Goal: Task Accomplishment & Management: Manage account settings

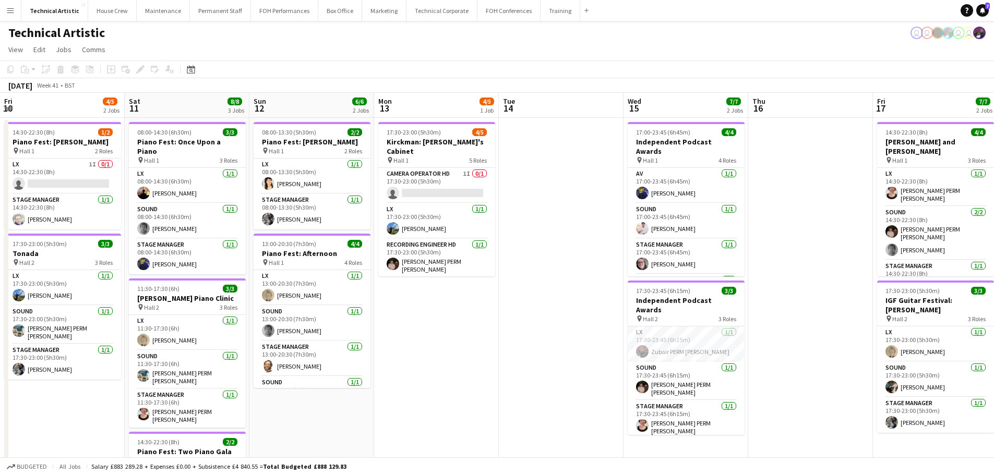
scroll to position [24, 0]
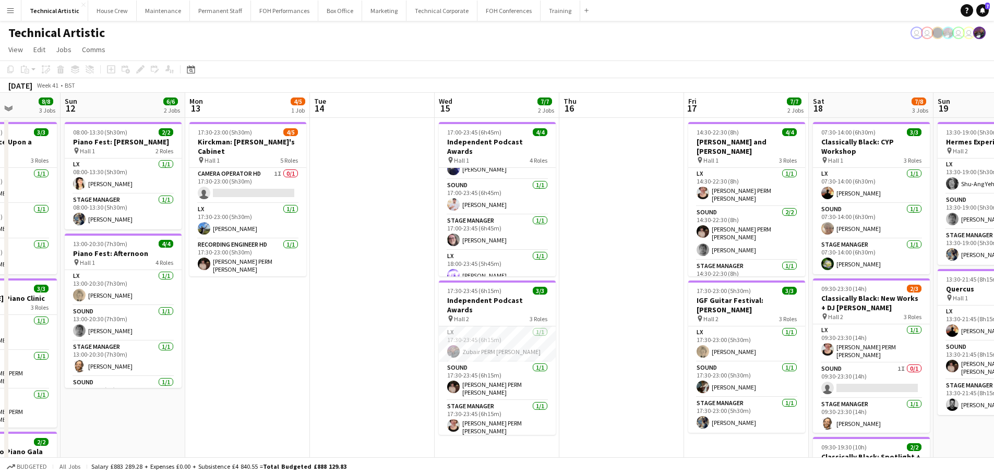
drag, startPoint x: 177, startPoint y: 213, endPoint x: 367, endPoint y: 215, distance: 190.4
click at [367, 215] on app-calendar-viewport "Thu 9 2/4 2 Jobs Fri 10 4/5 2 Jobs Sat 11 8/8 3 Jobs Sun 12 6/6 2 Jobs Mon 13 4…" at bounding box center [497, 421] width 994 height 657
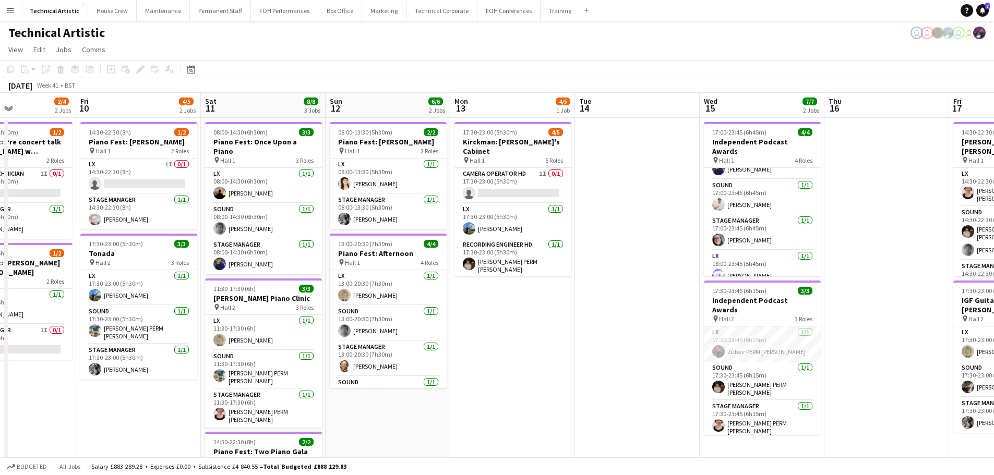
scroll to position [0, 281]
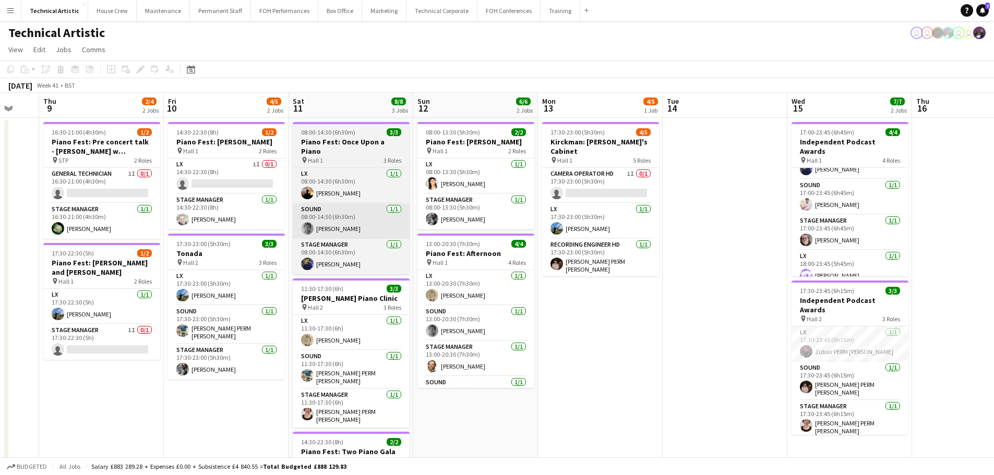
drag, startPoint x: 279, startPoint y: 227, endPoint x: 573, endPoint y: 204, distance: 295.6
click at [794, 194] on app-calendar-viewport "Tue 7 Wed 8 Thu 9 2/4 2 Jobs Fri 10 4/5 2 Jobs Sat 11 8/8 3 Jobs Sun 12 6/6 2 J…" at bounding box center [497, 421] width 994 height 657
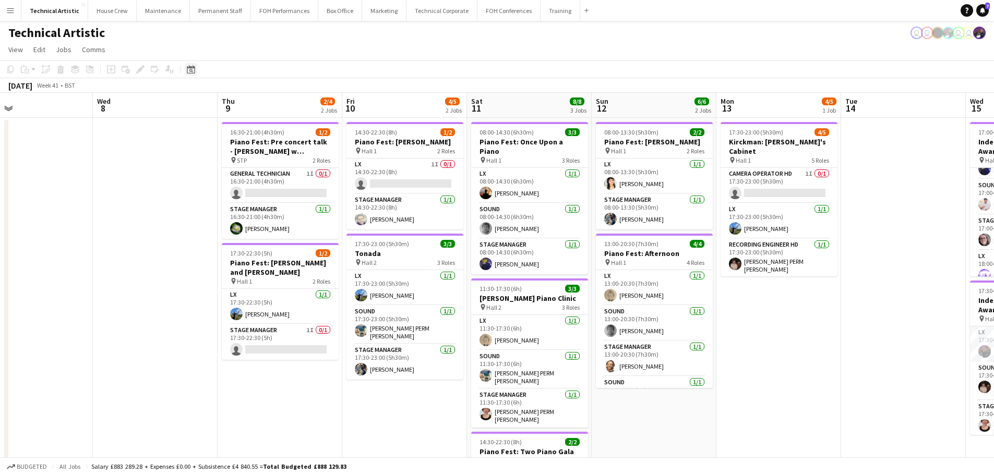
click at [190, 71] on icon at bounding box center [191, 71] width 4 height 4
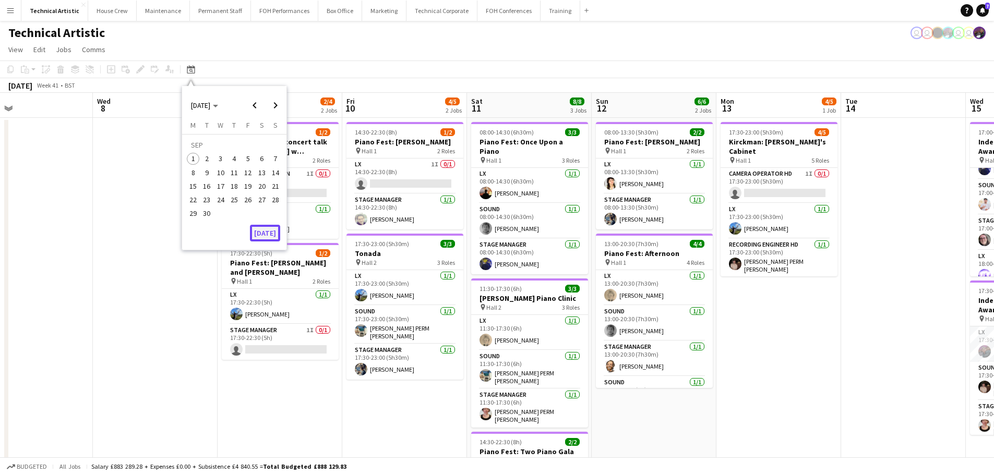
click at [264, 232] on button "[DATE]" at bounding box center [265, 233] width 30 height 17
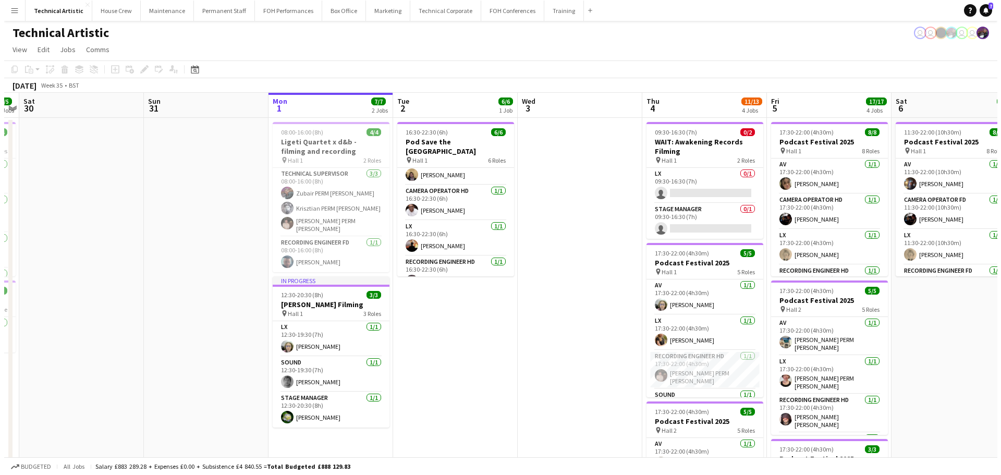
scroll to position [0, 0]
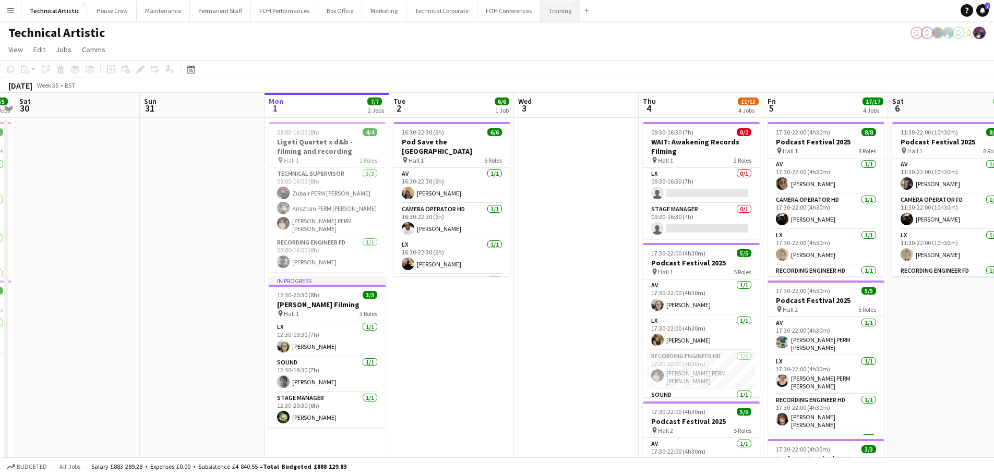
click at [549, 16] on button "Training Close" at bounding box center [560, 11] width 40 height 20
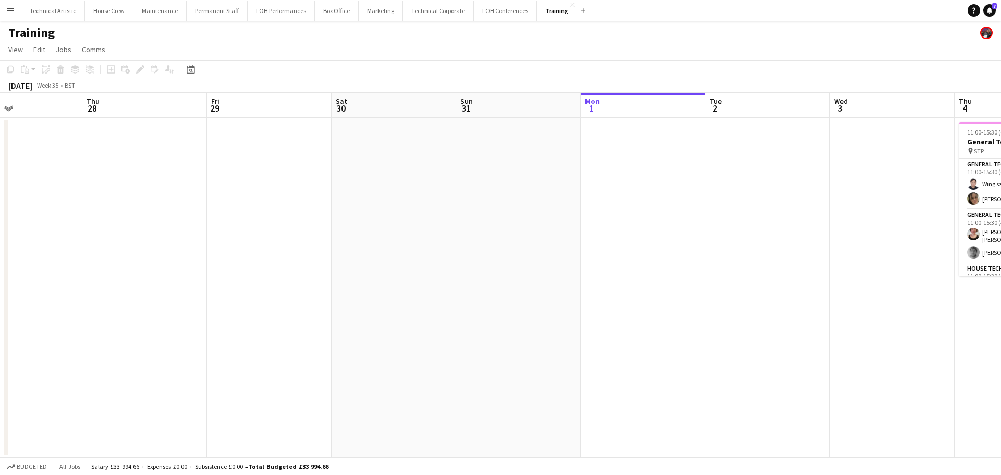
drag, startPoint x: 146, startPoint y: 239, endPoint x: 789, endPoint y: 224, distance: 643.8
click at [821, 224] on app-calendar-viewport "Mon 25 Tue 26 Wed 27 Thu 28 Fri 29 Sat 30 Sun 31 Mon 1 Tue 2 Wed 3 Thu 4 5/5 1 …" at bounding box center [500, 275] width 1001 height 365
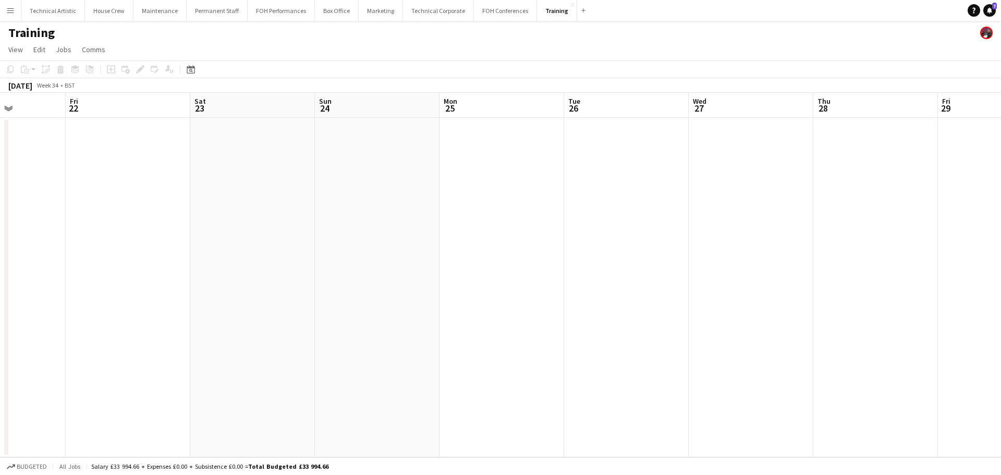
drag, startPoint x: 762, startPoint y: 227, endPoint x: 928, endPoint y: 216, distance: 166.2
click at [933, 216] on app-calendar-viewport "Tue 19 Wed 20 Thu 21 Fri 22 Sat 23 Sun 24 Mon 25 Tue 26 Wed 27 Thu 28 Fri 29 Sa…" at bounding box center [500, 275] width 1001 height 365
drag, startPoint x: 782, startPoint y: 193, endPoint x: 946, endPoint y: 177, distance: 164.1
click at [961, 176] on app-calendar-viewport "Wed 13 Thu 14 Fri 15 Sat 16 Sun 17 Mon 18 Tue 19 Wed 20 Thu 21 Fri 22 Sat 23 Su…" at bounding box center [500, 275] width 1001 height 365
drag, startPoint x: 238, startPoint y: 193, endPoint x: 921, endPoint y: 187, distance: 682.8
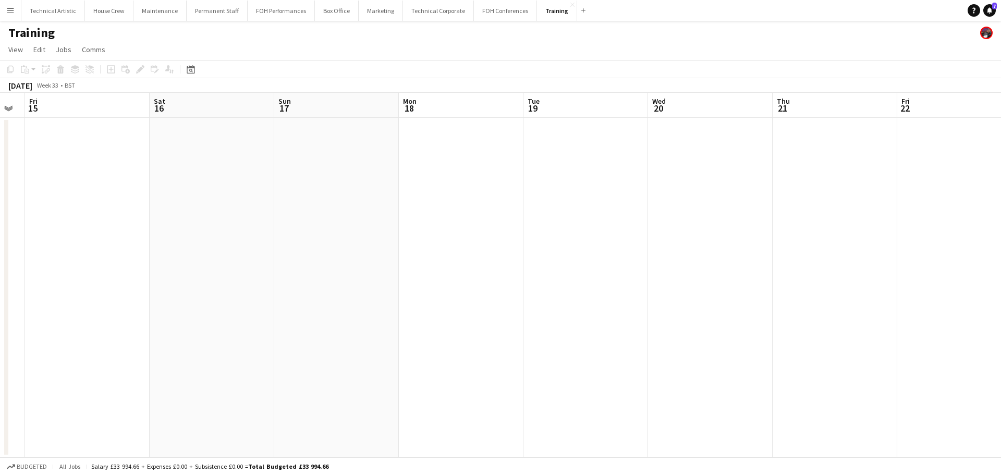
click at [921, 187] on app-calendar-viewport "Tue 12 Wed 13 Thu 14 Fri 15 Sat 16 Sun 17 Mon 18 Tue 19 Wed 20 Thu 21 Fri 22 Sa…" at bounding box center [500, 275] width 1001 height 365
drag, startPoint x: 360, startPoint y: 208, endPoint x: 942, endPoint y: 204, distance: 582.1
click at [942, 204] on app-calendar-viewport "Thu 7 Fri 8 Sat 9 Sun 10 Mon 11 Tue 12 Wed 13 Thu 14 Fri 15 Sat 16 Sun 17 Mon 1…" at bounding box center [500, 275] width 1001 height 365
drag, startPoint x: 350, startPoint y: 238, endPoint x: 872, endPoint y: 204, distance: 523.2
click at [888, 204] on app-calendar-viewport "Fri 1 Sat 2 Sun 3 Mon 4 Tue 5 Wed 6 Thu 7 Fri 8 Sat 9 Sun 10 Mon 11 Tue 12 Wed …" at bounding box center [500, 275] width 1001 height 365
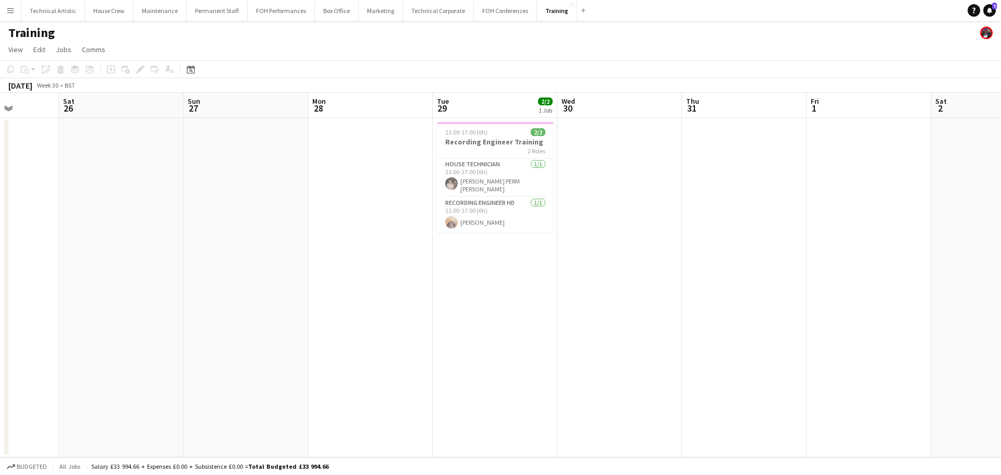
drag, startPoint x: 682, startPoint y: 204, endPoint x: 925, endPoint y: 191, distance: 243.4
click at [925, 191] on app-calendar-viewport "Wed 23 Thu 24 Fri 25 Sat 26 Sun 27 Mon 28 Tue 29 2/2 1 Job Wed 30 Thu 31 Fri 1 …" at bounding box center [500, 275] width 1001 height 365
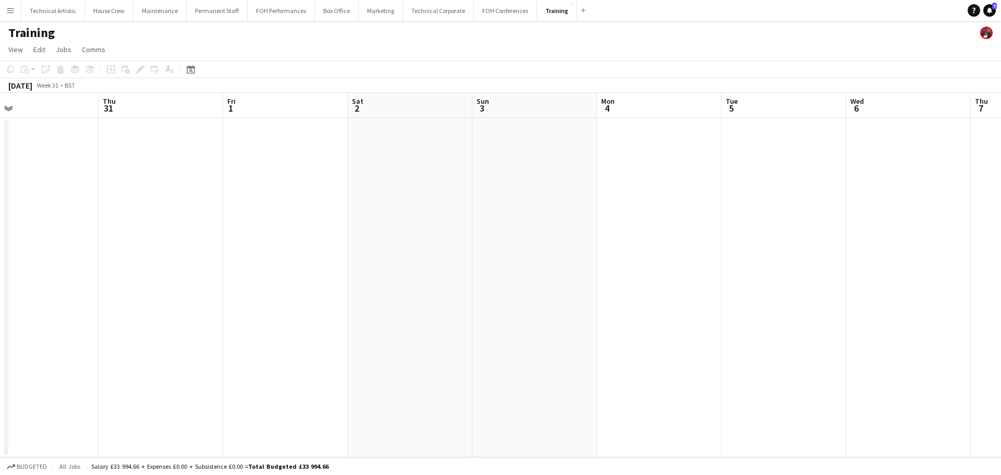
drag, startPoint x: 840, startPoint y: 204, endPoint x: 0, endPoint y: 208, distance: 839.8
click at [0, 208] on app-calendar-viewport "Mon 28 Tue 29 2/2 1 Job Wed 30 Thu 31 Fri 1 Sat 2 Sun 3 Mon 4 Tue 5 Wed 6 Thu 7…" at bounding box center [500, 275] width 1001 height 365
drag, startPoint x: 120, startPoint y: 177, endPoint x: 194, endPoint y: 189, distance: 74.9
click at [56, 175] on app-calendar-viewport "Mon 28 Tue 29 2/2 1 Job Wed 30 Thu 31 Fri 1 Sat 2 Sun 3 Mon 4 Tue 5 Wed 6 Thu 7…" at bounding box center [500, 275] width 1001 height 365
drag, startPoint x: 539, startPoint y: 218, endPoint x: 58, endPoint y: 164, distance: 483.4
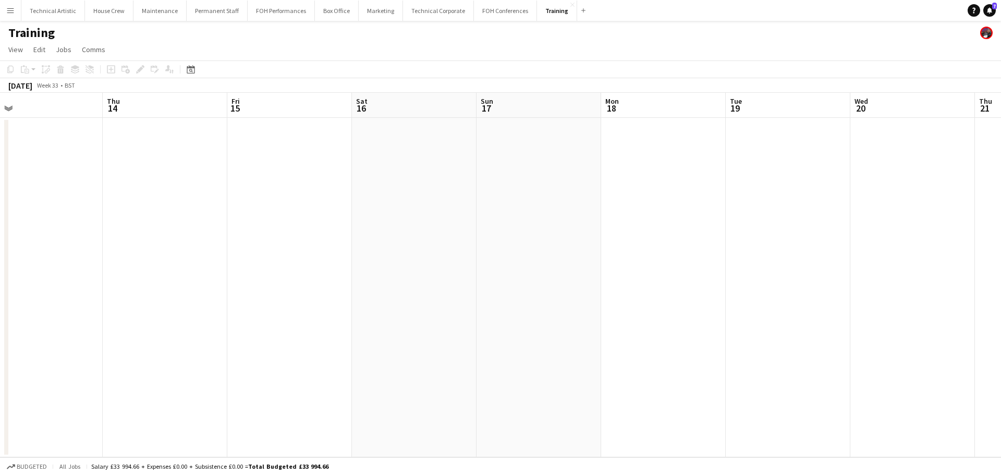
click at [42, 163] on app-calendar-viewport "Sun 10 Mon 11 Tue 12 Wed 13 Thu 14 Fri 15 Sat 16 Sun 17 Mon 18 Tue 19 Wed 20 Th…" at bounding box center [500, 275] width 1001 height 365
click at [40, 184] on app-calendar-viewport "Sun 10 Mon 11 Tue 12 Wed 13 Thu 14 Fri 15 Sat 16 Sun 17 Mon 18 Tue 19 Wed 20 Th…" at bounding box center [500, 275] width 1001 height 365
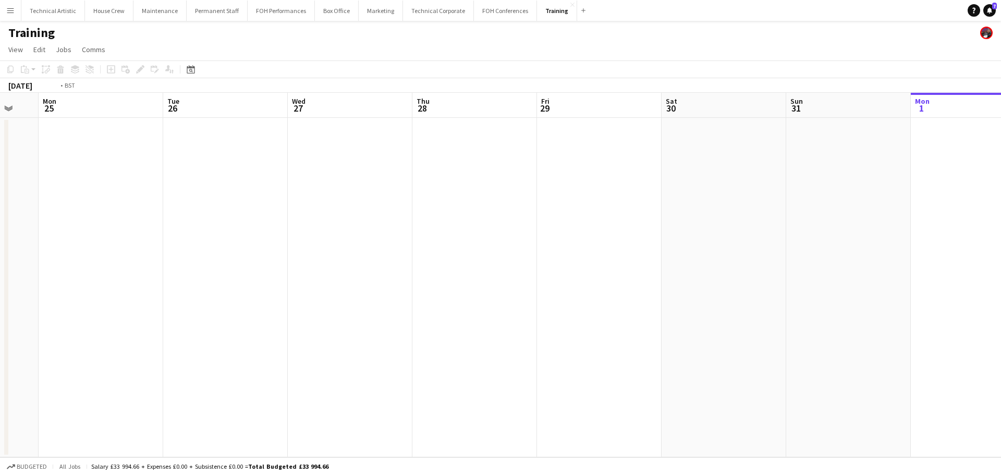
drag, startPoint x: 310, startPoint y: 167, endPoint x: 144, endPoint y: 143, distance: 167.1
click at [60, 143] on app-calendar-viewport "Fri 22 Sat 23 Sun 24 Mon 25 Tue 26 Wed 27 Thu 28 Fri 29 Sat 30 Sun 31 Mon 1 Tue…" at bounding box center [500, 275] width 1001 height 365
drag, startPoint x: 841, startPoint y: 193, endPoint x: 155, endPoint y: 144, distance: 688.2
click at [155, 144] on app-calendar-viewport "Sun 24 Mon 25 Tue 26 Wed 27 Thu 28 Fri 29 Sat 30 Sun 31 Mon 1 Tue 2 Wed 3 Thu 4…" at bounding box center [500, 275] width 1001 height 365
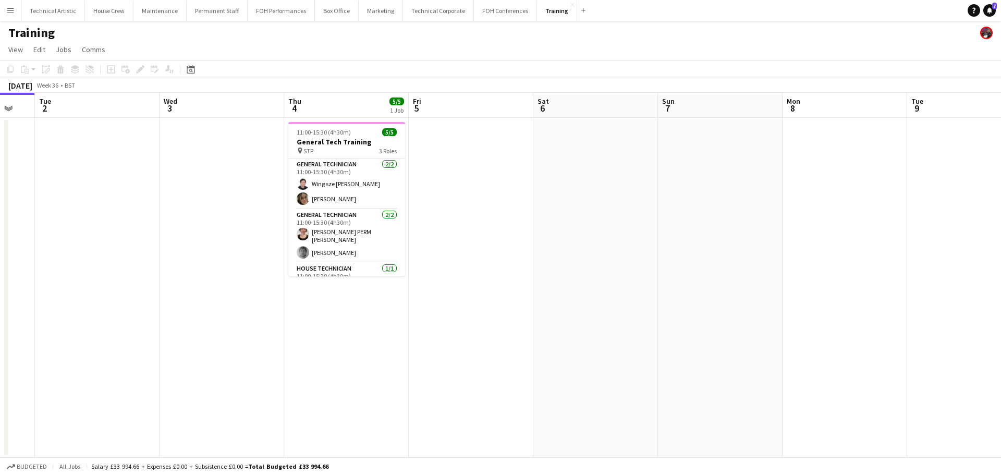
scroll to position [0, 294]
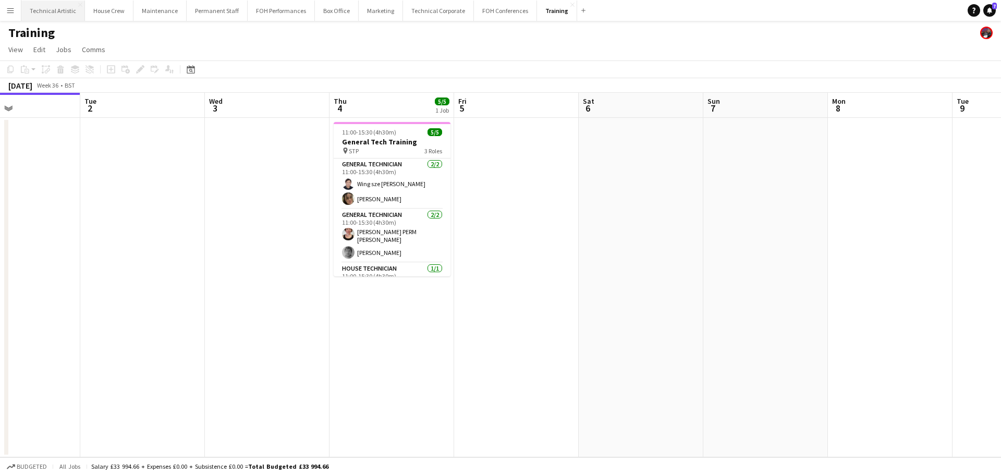
click at [50, 8] on button "Technical Artistic Close" at bounding box center [53, 11] width 64 height 20
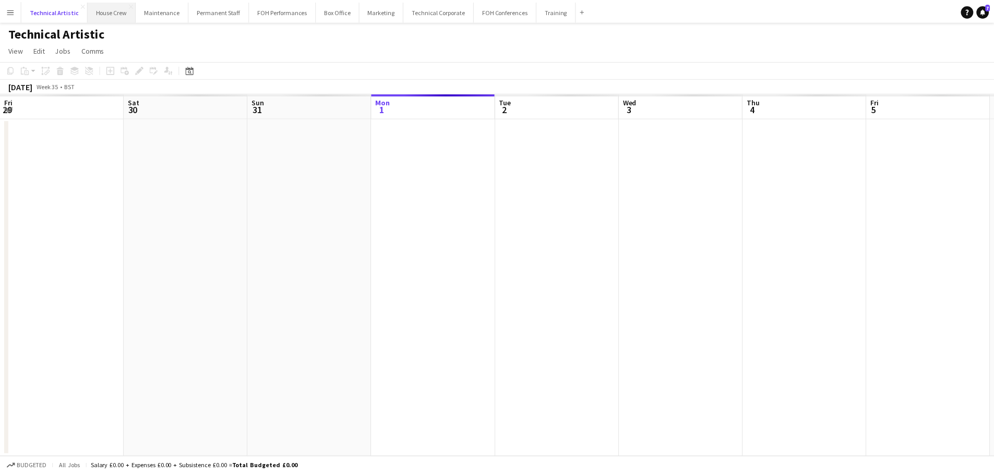
scroll to position [0, 249]
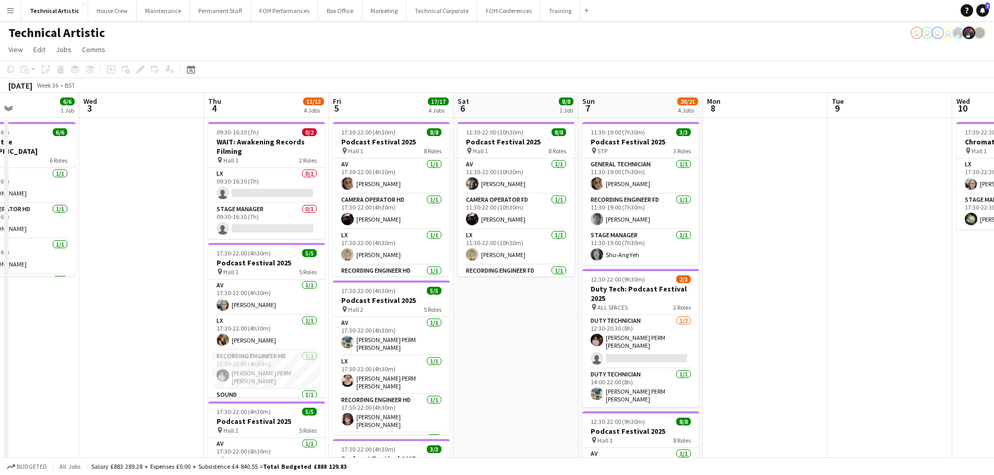
drag, startPoint x: 391, startPoint y: 243, endPoint x: 539, endPoint y: 233, distance: 147.9
click at [539, 233] on app-calendar-viewport "Sun 31 Mon 1 7/7 2 Jobs Tue 2 6/6 1 Job Wed 3 Thu 4 11/13 4 Jobs Fri 5 17/17 4 …" at bounding box center [497, 421] width 994 height 657
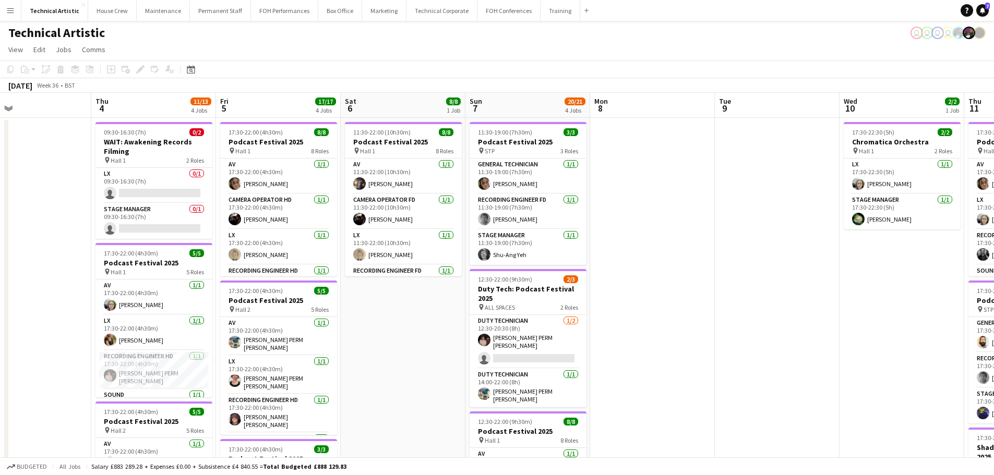
drag, startPoint x: 573, startPoint y: 299, endPoint x: 93, endPoint y: 299, distance: 479.9
click at [93, 299] on app-calendar-viewport "Sun 31 Mon 1 7/7 2 Jobs Tue 2 6/6 1 Job Wed 3 Thu 4 11/13 4 Jobs Fri 5 17/17 4 …" at bounding box center [497, 421] width 994 height 657
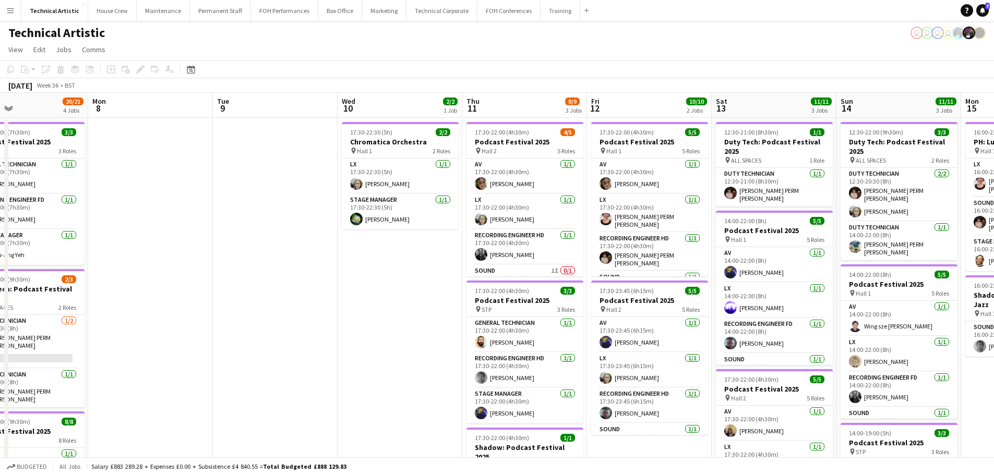
scroll to position [0, 286]
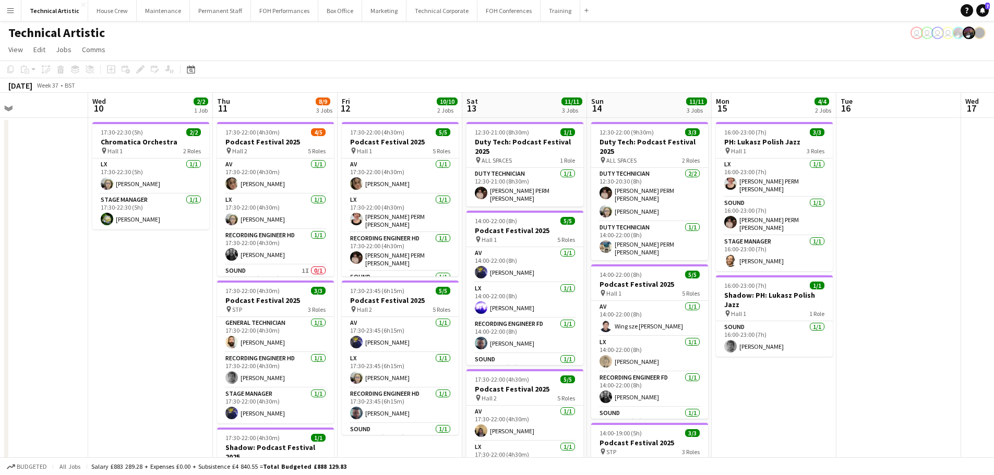
drag, startPoint x: 523, startPoint y: 321, endPoint x: 274, endPoint y: 324, distance: 248.3
click at [274, 324] on app-calendar-viewport "Sun 7 20/21 4 Jobs Mon 8 Tue 9 Wed 10 2/2 1 Job Thu 11 8/9 3 Jobs Fri 12 10/10 …" at bounding box center [497, 421] width 994 height 657
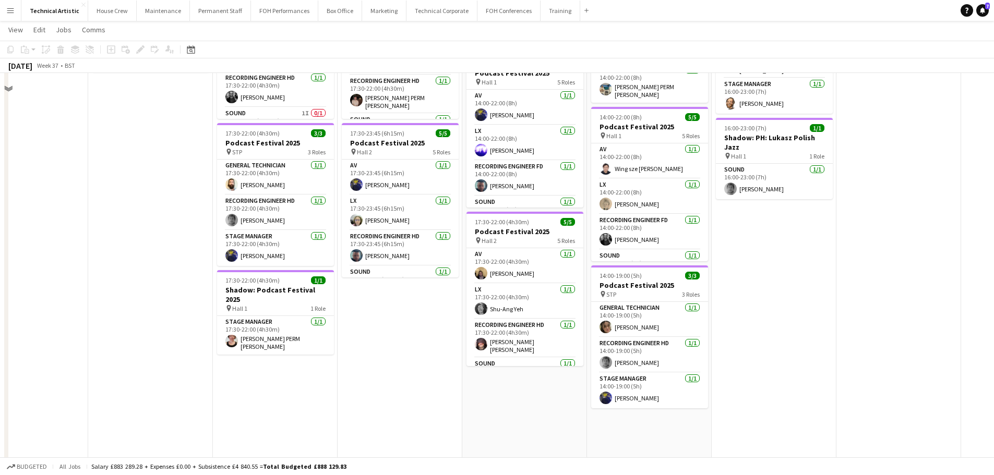
scroll to position [0, 0]
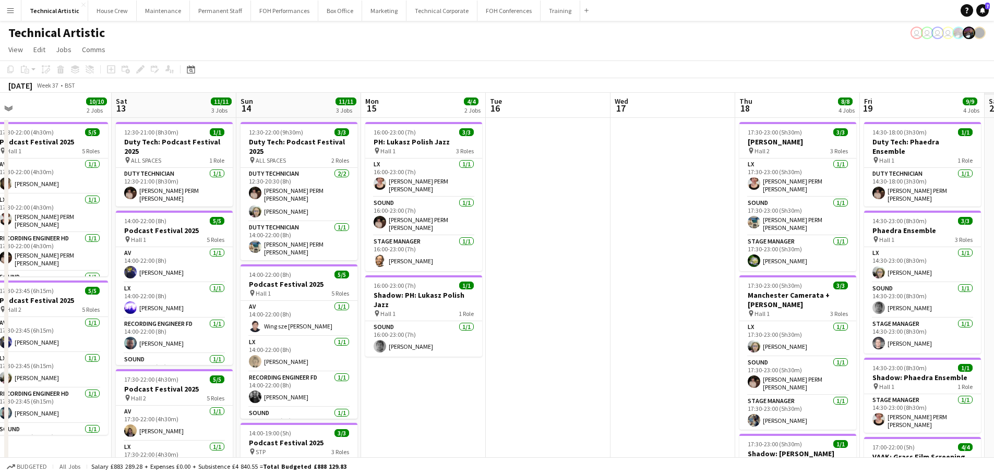
drag, startPoint x: 208, startPoint y: 323, endPoint x: 0, endPoint y: 323, distance: 208.1
click at [0, 323] on app-calendar-viewport "Tue 9 Wed 10 2/2 1 Job Thu 11 8/9 3 Jobs Fri 12 10/10 2 Jobs Sat 13 11/11 3 Job…" at bounding box center [497, 421] width 994 height 657
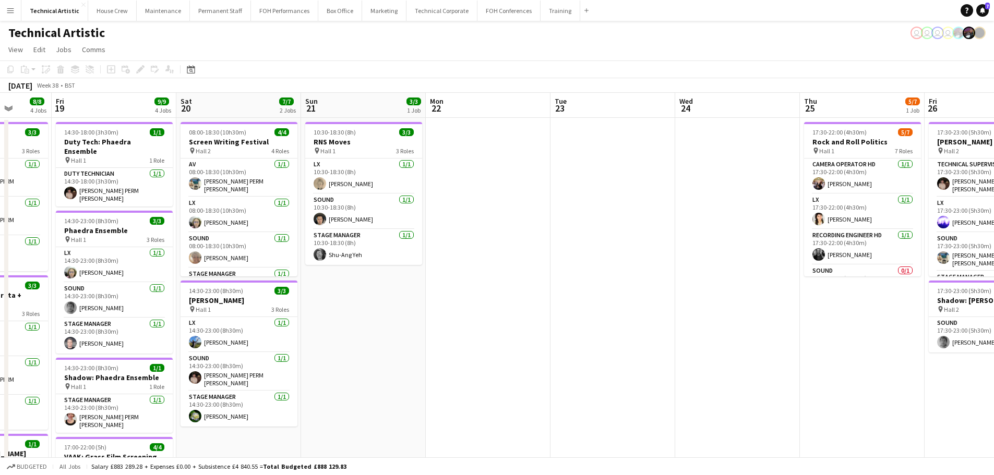
click at [88, 324] on app-calendar-viewport "Mon 15 4/4 2 Jobs Tue 16 Wed 17 Thu 18 8/8 4 Jobs Fri 19 9/9 4 Jobs Sat 20 7/7 …" at bounding box center [497, 421] width 994 height 657
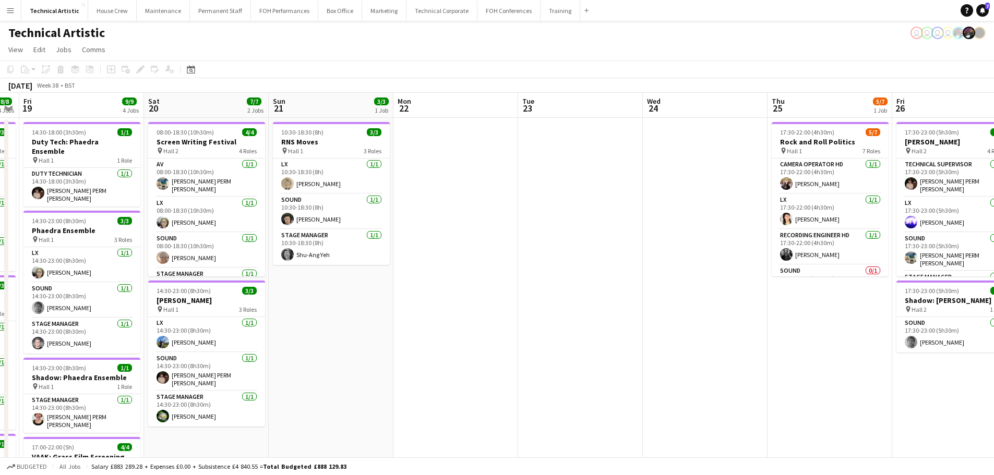
drag, startPoint x: 531, startPoint y: 321, endPoint x: 0, endPoint y: 323, distance: 531.0
click at [0, 323] on app-calendar-viewport "Mon 15 4/4 2 Jobs Tue 16 Wed 17 Thu 18 8/8 4 Jobs Fri 19 9/9 4 Jobs Sat 20 7/7 …" at bounding box center [497, 421] width 994 height 657
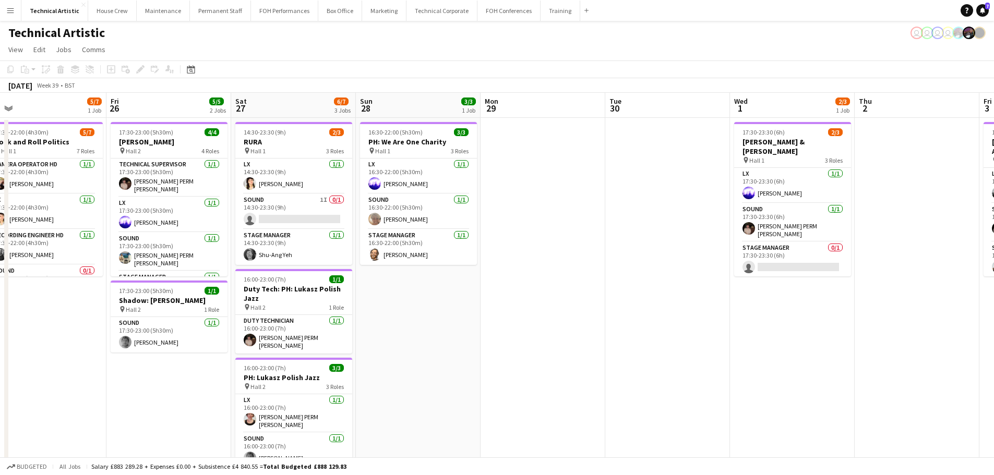
drag, startPoint x: 615, startPoint y: 318, endPoint x: 0, endPoint y: 285, distance: 615.8
click at [0, 285] on app-calendar-viewport "Mon 22 Tue 23 Wed 24 Thu 25 5/7 1 Job Fri 26 5/5 2 Jobs Sat 27 6/7 3 Jobs Sun 2…" at bounding box center [497, 421] width 994 height 657
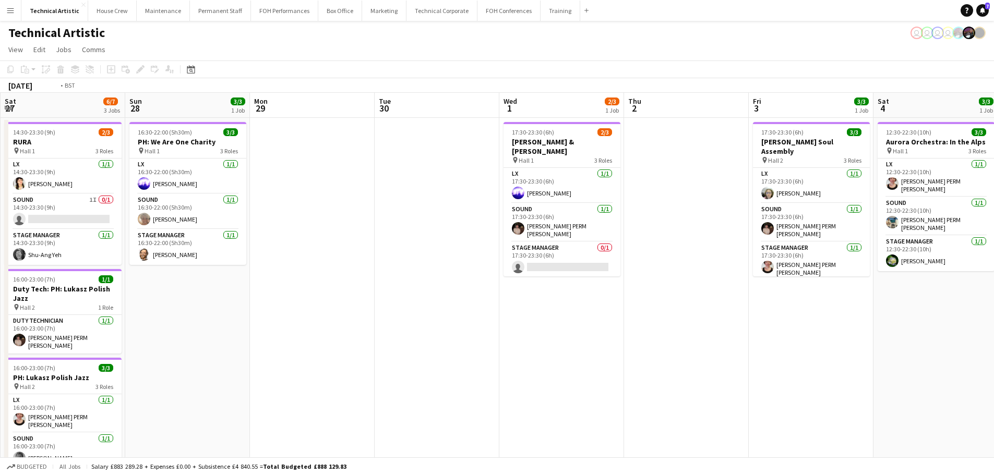
drag, startPoint x: 369, startPoint y: 270, endPoint x: 196, endPoint y: 262, distance: 173.9
click at [196, 262] on app-calendar-viewport "Wed 24 Thu 25 5/7 1 Job Fri 26 5/5 2 Jobs Sat 27 6/7 3 Jobs Sun 28 3/3 1 Job Mo…" at bounding box center [497, 421] width 994 height 657
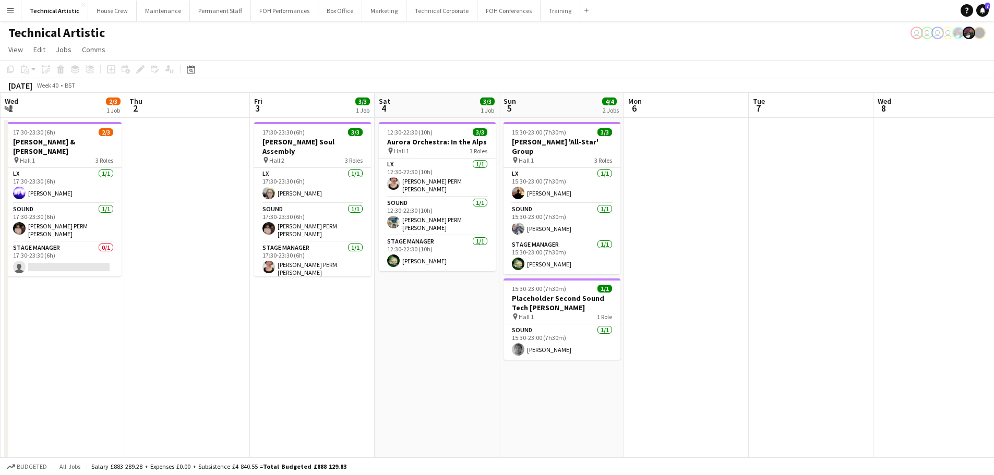
drag, startPoint x: 561, startPoint y: 269, endPoint x: 117, endPoint y: 243, distance: 444.1
click at [117, 243] on app-calendar-viewport "Sun 28 3/3 1 Job Mon 29 Tue 30 Wed 1 2/3 1 Job Thu 2 Fri 3 3/3 1 Job Sat 4 3/3 …" at bounding box center [497, 421] width 994 height 657
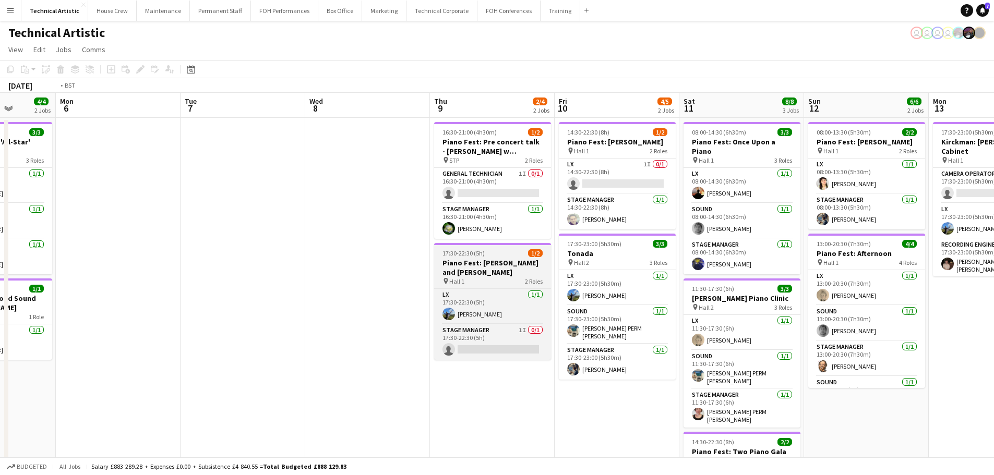
scroll to position [0, 370]
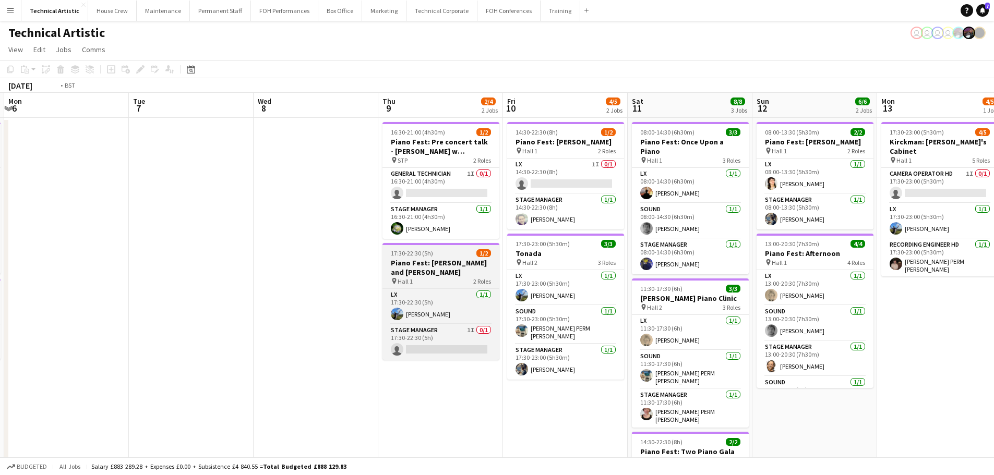
drag, startPoint x: 427, startPoint y: 260, endPoint x: 235, endPoint y: 247, distance: 191.8
click at [234, 249] on app-calendar-viewport "Fri 3 3/3 1 Job Sat 4 3/3 1 Job Sun 5 4/4 2 Jobs Mon 6 Tue 7 Wed 8 Thu 9 2/4 2 …" at bounding box center [497, 421] width 994 height 657
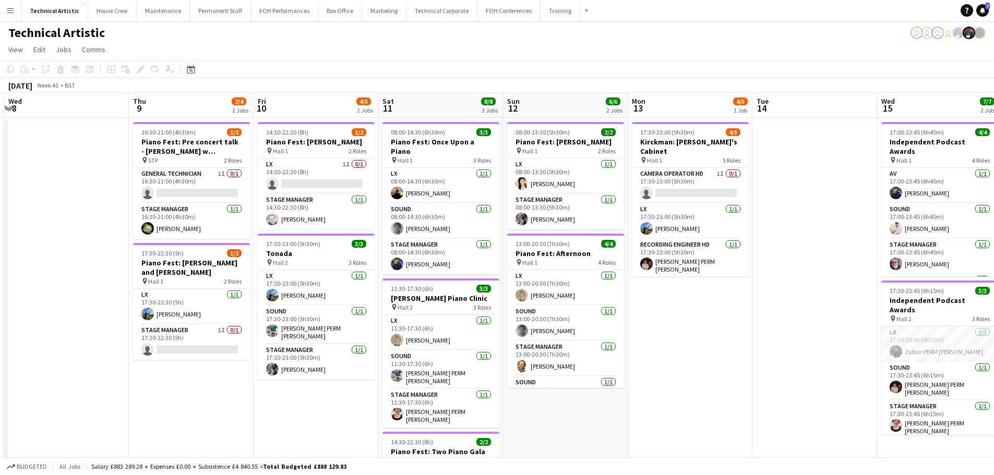
scroll to position [0, 306]
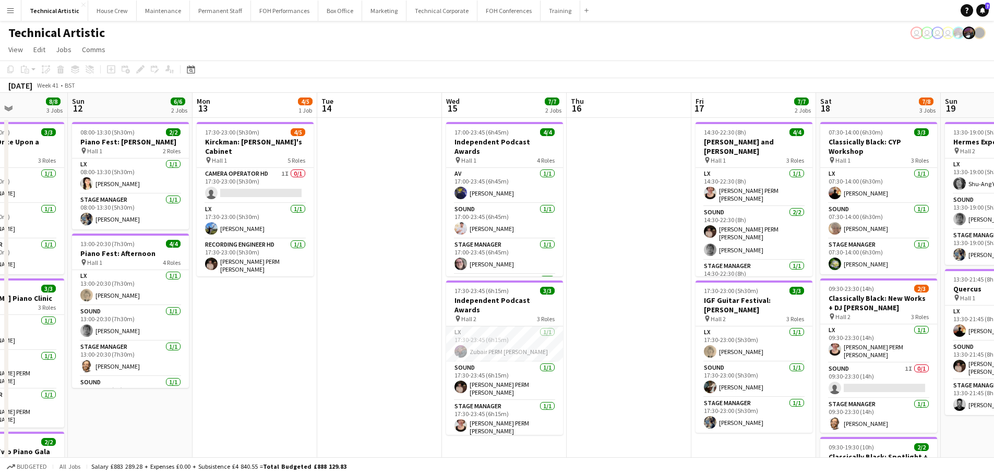
drag, startPoint x: 336, startPoint y: 303, endPoint x: 27, endPoint y: 303, distance: 308.8
click at [27, 303] on app-calendar-viewport "Thu 9 2/4 2 Jobs Fri 10 4/5 2 Jobs Sat 11 8/8 3 Jobs Sun 12 6/6 2 Jobs Mon 13 4…" at bounding box center [497, 421] width 994 height 657
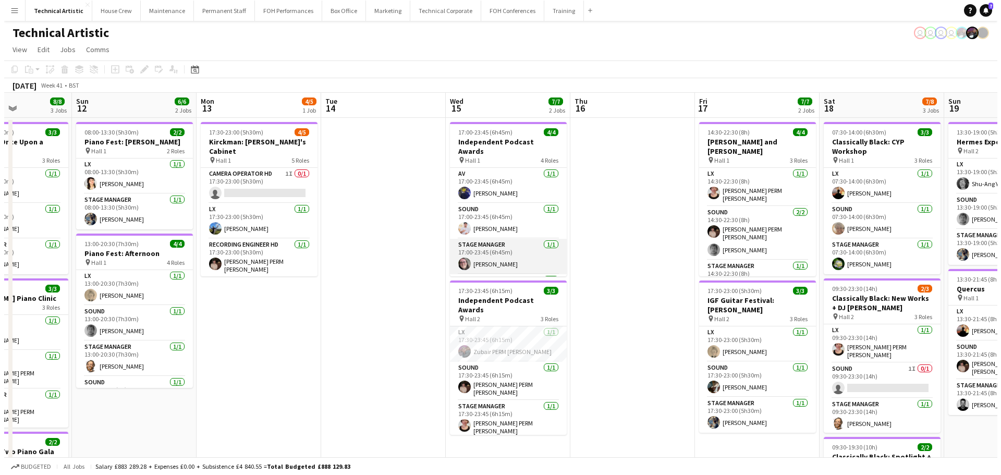
scroll to position [24, 0]
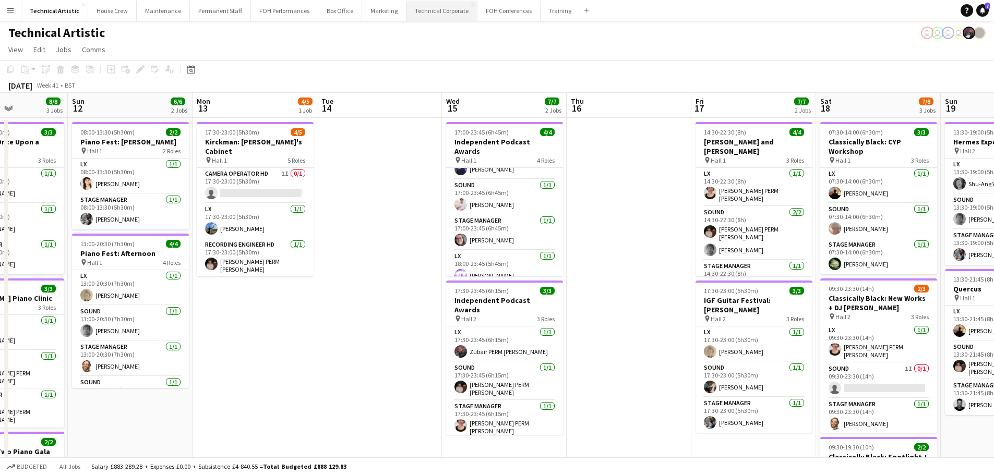
click at [419, 7] on button "Technical Corporate Close" at bounding box center [441, 11] width 71 height 20
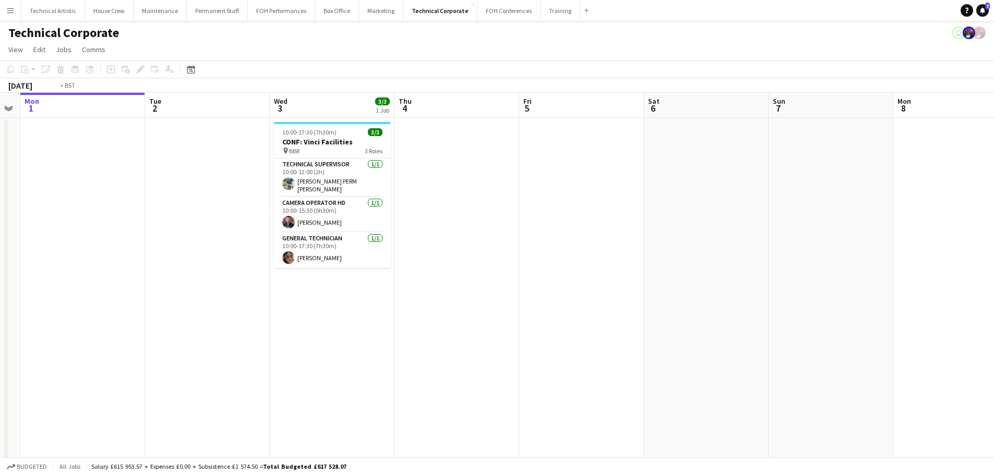
drag, startPoint x: 710, startPoint y: 252, endPoint x: 334, endPoint y: 232, distance: 376.6
click at [151, 218] on app-calendar-viewport "Fri 29 Sat 30 1/1 1 Job Sun 31 Mon 1 Tue 2 Wed 3 3/3 1 Job Thu 4 Fri 5 Sat 6 Su…" at bounding box center [497, 361] width 994 height 536
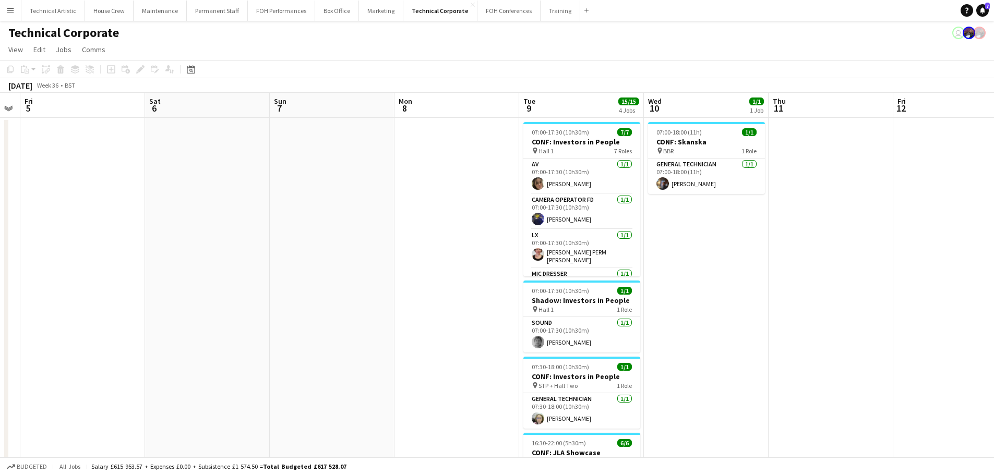
scroll to position [0, 321]
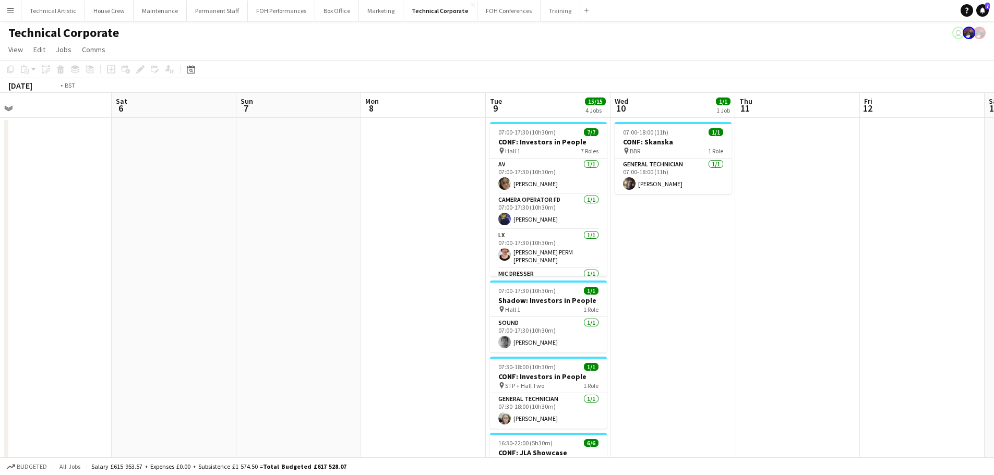
drag, startPoint x: 711, startPoint y: 293, endPoint x: 120, endPoint y: 216, distance: 596.4
click at [120, 216] on app-calendar-viewport "Tue 2 Wed 3 3/3 1 Job Thu 4 Fri 5 Sat 6 Sun 7 Mon 8 Tue 9 15/15 4 Jobs Wed 10 1…" at bounding box center [497, 361] width 994 height 536
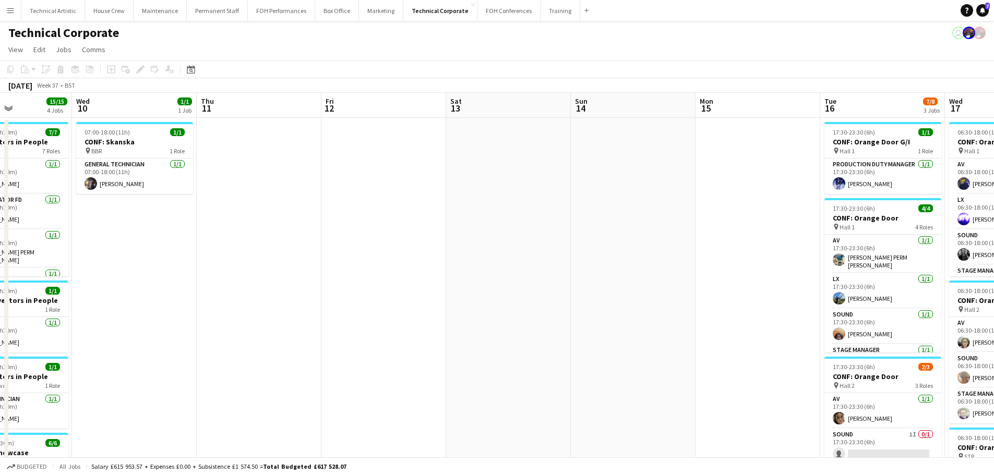
drag, startPoint x: 615, startPoint y: 272, endPoint x: 40, endPoint y: 187, distance: 582.1
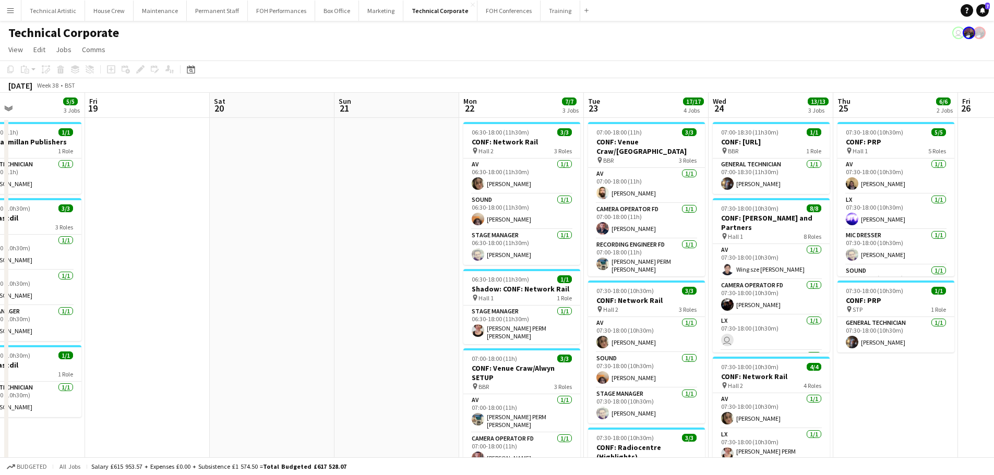
drag, startPoint x: 421, startPoint y: 228, endPoint x: 117, endPoint y: 187, distance: 306.9
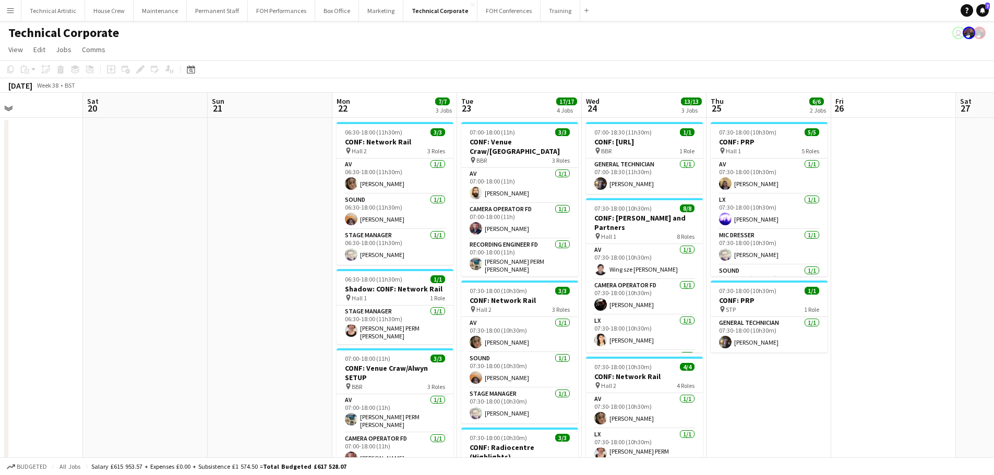
scroll to position [0, 321]
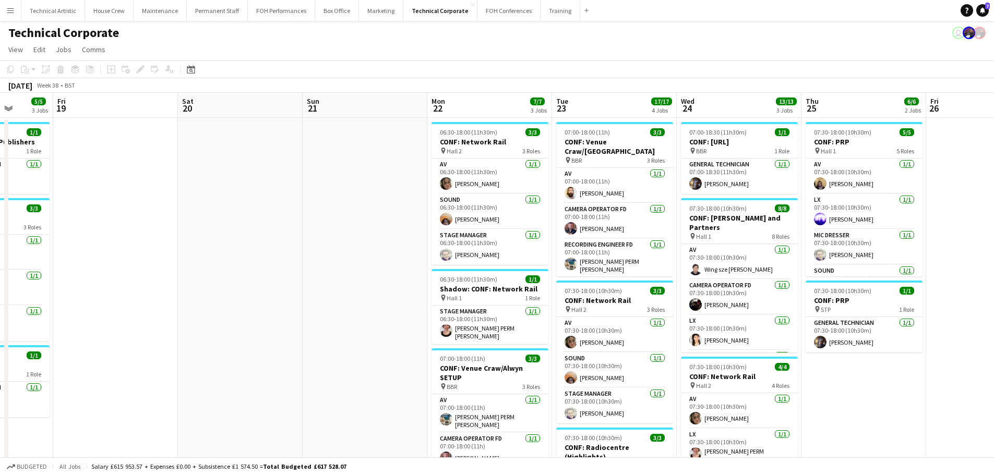
drag, startPoint x: 306, startPoint y: 208, endPoint x: 186, endPoint y: 191, distance: 121.2
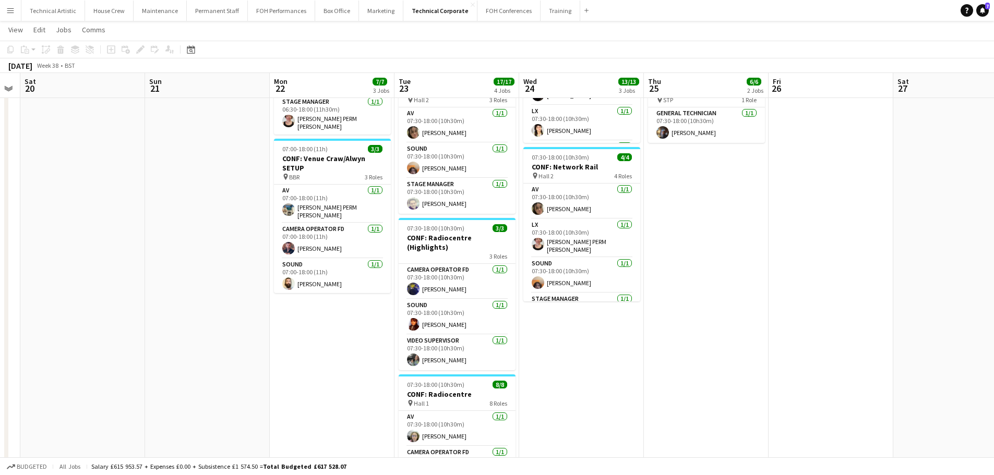
scroll to position [0, 215]
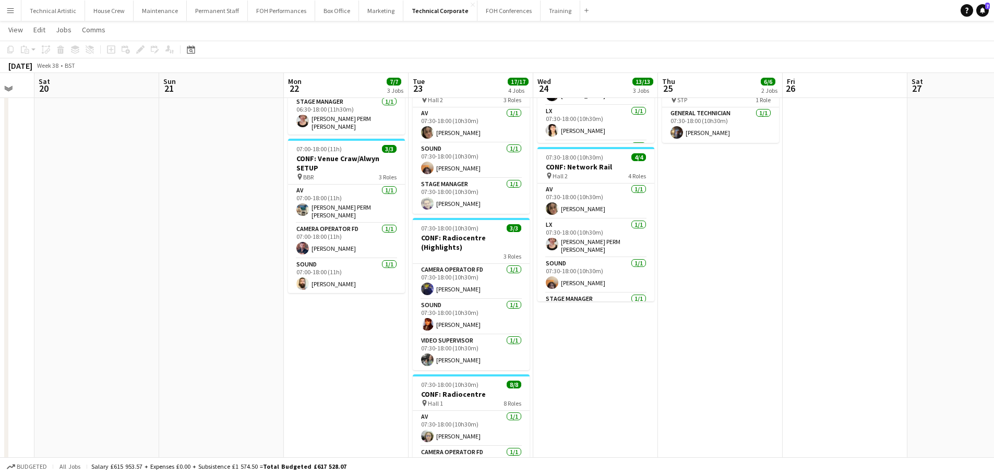
drag, startPoint x: 284, startPoint y: 328, endPoint x: 390, endPoint y: 328, distance: 105.9
click at [390, 328] on app-calendar-viewport "Thu 18 5/5 3 Jobs Fri 19 Sat 20 Sun 21 Mon 22 7/7 3 Jobs Tue 23 17/17 4 Jobs We…" at bounding box center [497, 266] width 994 height 868
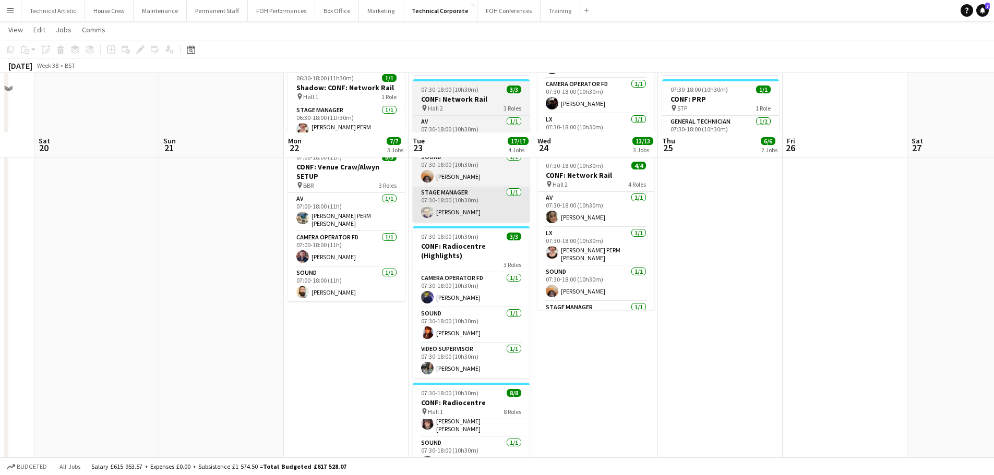
scroll to position [261, 0]
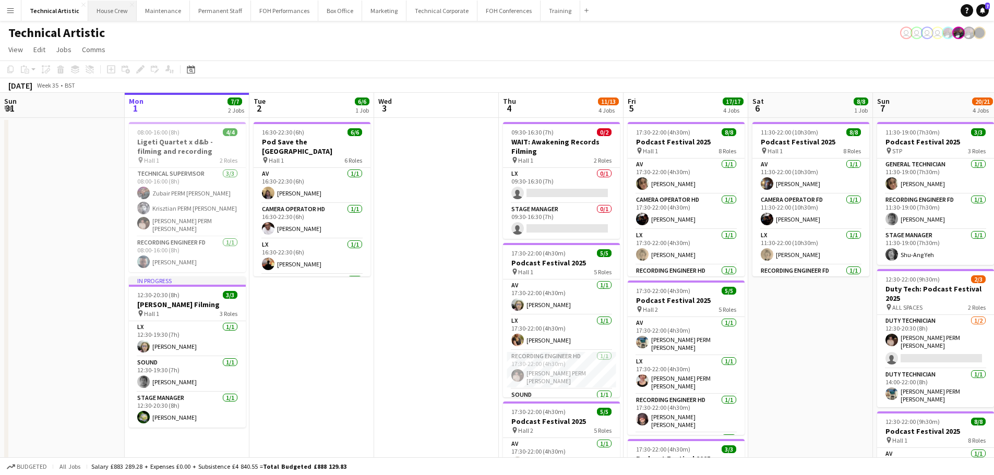
click at [111, 10] on button "House Crew Close" at bounding box center [112, 11] width 49 height 20
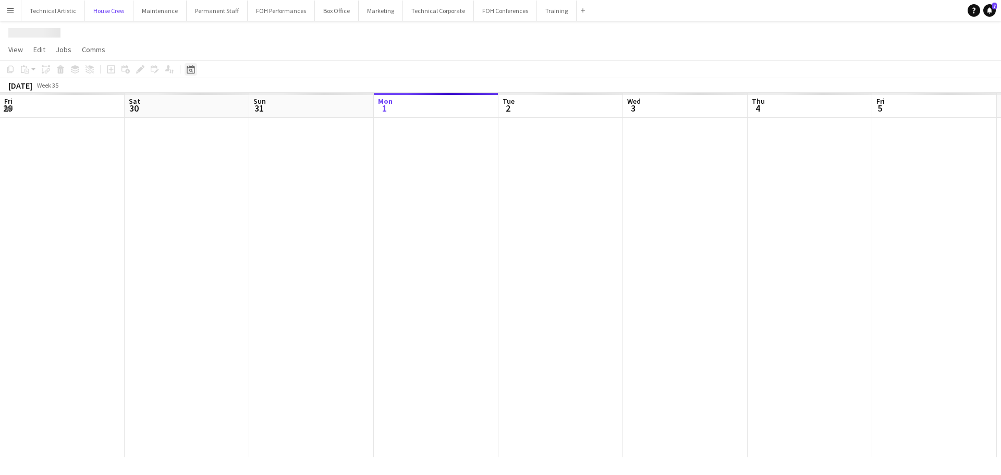
scroll to position [0, 249]
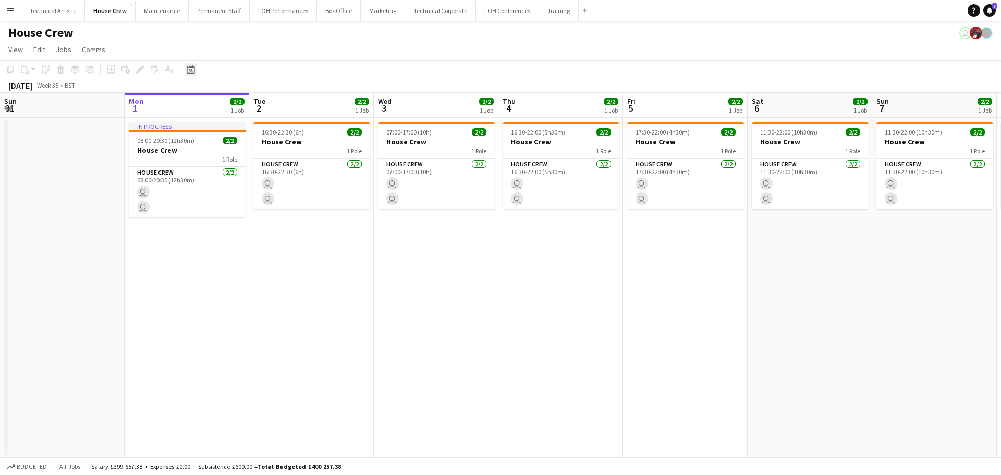
click at [188, 65] on div "Date picker" at bounding box center [191, 69] width 13 height 13
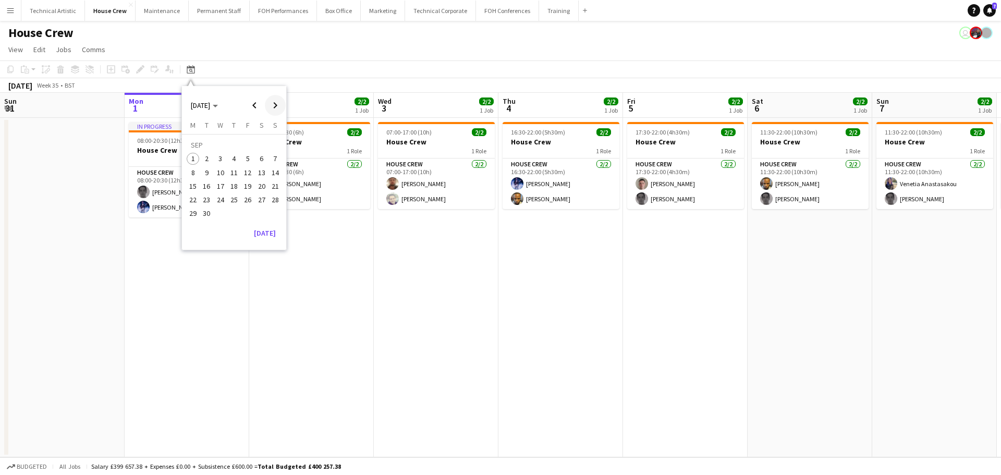
click at [272, 101] on span "Next month" at bounding box center [275, 105] width 21 height 21
click at [255, 105] on span "Previous month" at bounding box center [254, 105] width 21 height 21
click at [219, 182] on span "15" at bounding box center [220, 186] width 13 height 13
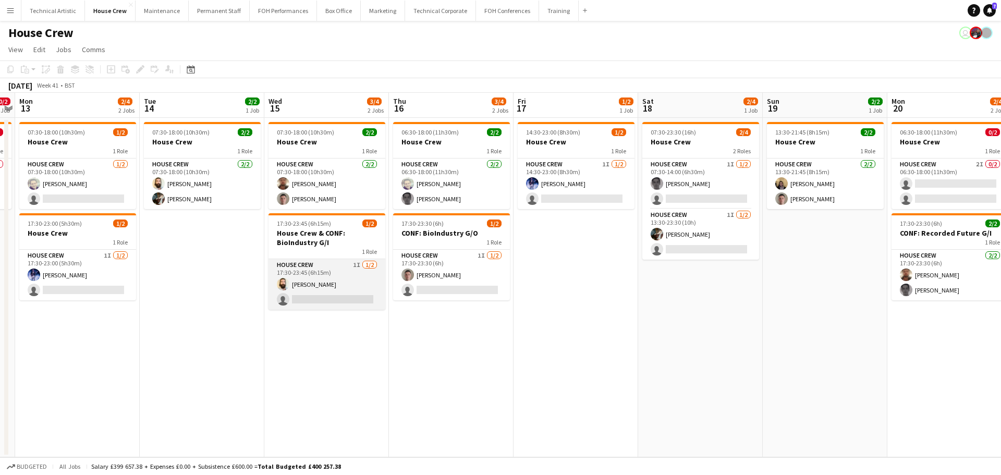
click at [306, 266] on app-card-role "House Crew 1I 1/2 17:30-23:45 (6h15m) Justin Gartry single-neutral-actions" at bounding box center [327, 284] width 117 height 51
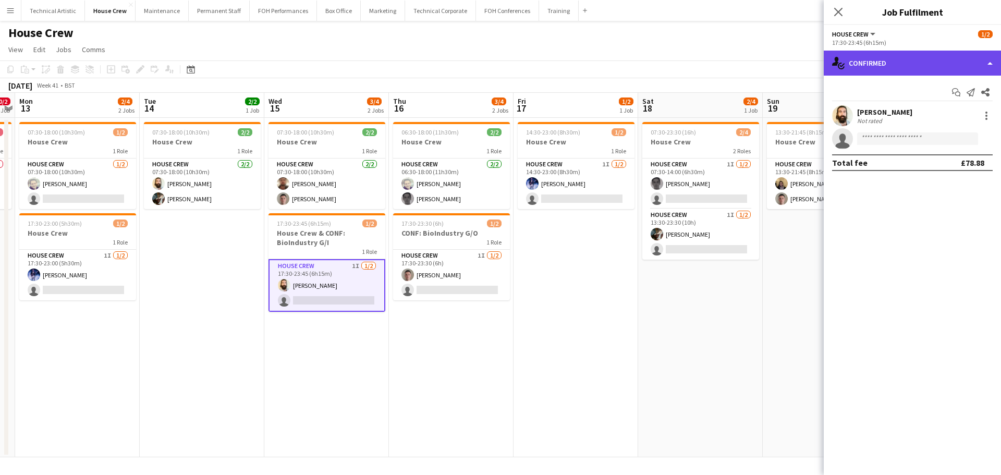
click at [943, 61] on div "single-neutral-actions-check-2 Confirmed" at bounding box center [912, 63] width 177 height 25
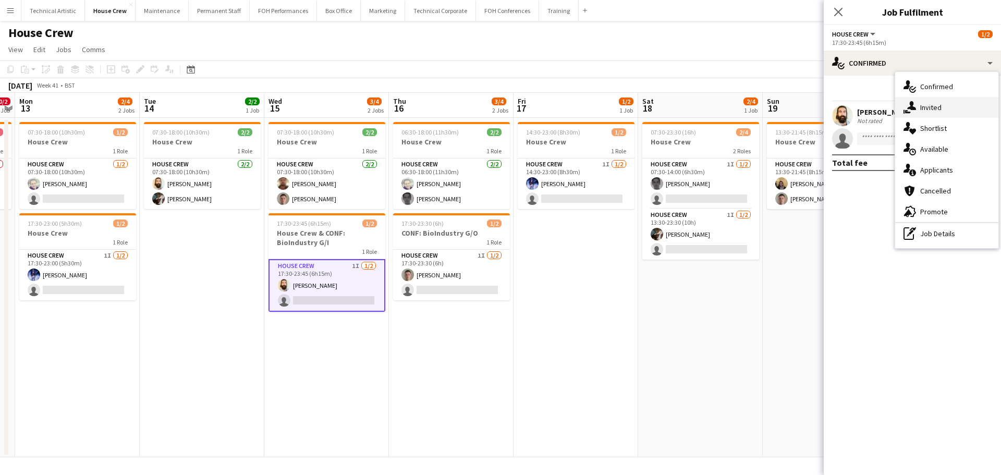
click at [954, 113] on div "single-neutral-actions-share-1 Invited" at bounding box center [947, 107] width 103 height 21
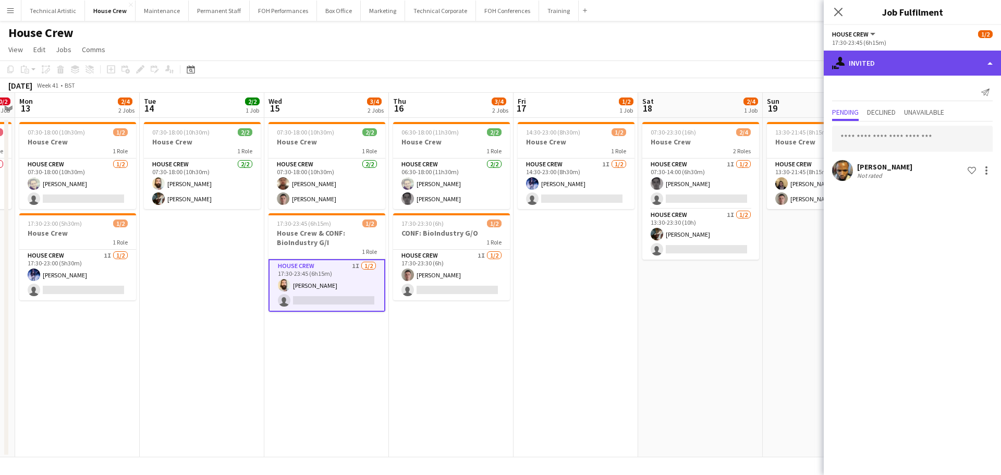
click at [926, 70] on div "single-neutral-actions-share-1 Invited" at bounding box center [912, 63] width 177 height 25
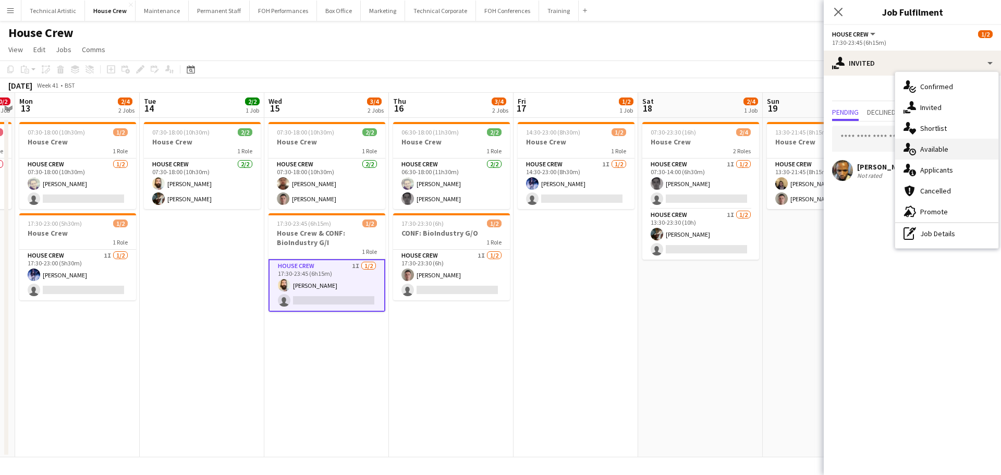
click at [948, 153] on div "single-neutral-actions-upload Available" at bounding box center [947, 149] width 103 height 21
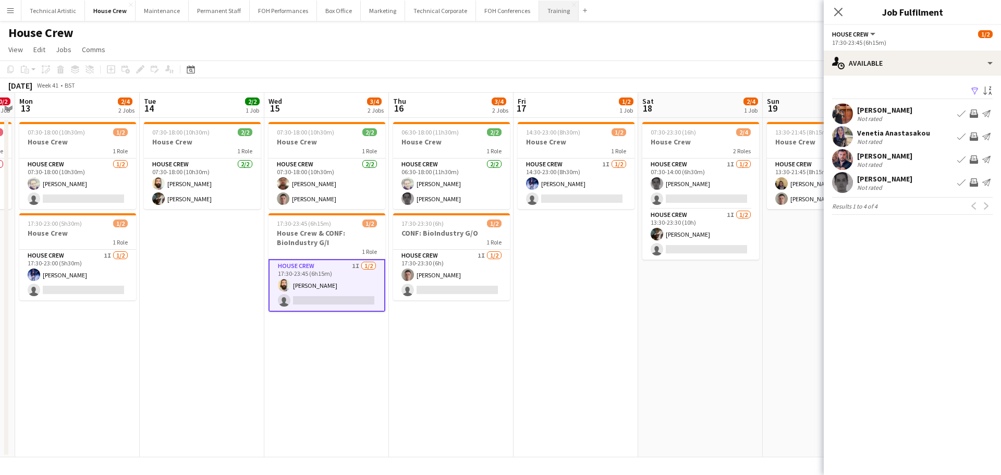
click at [539, 8] on button "Training Close" at bounding box center [559, 11] width 40 height 20
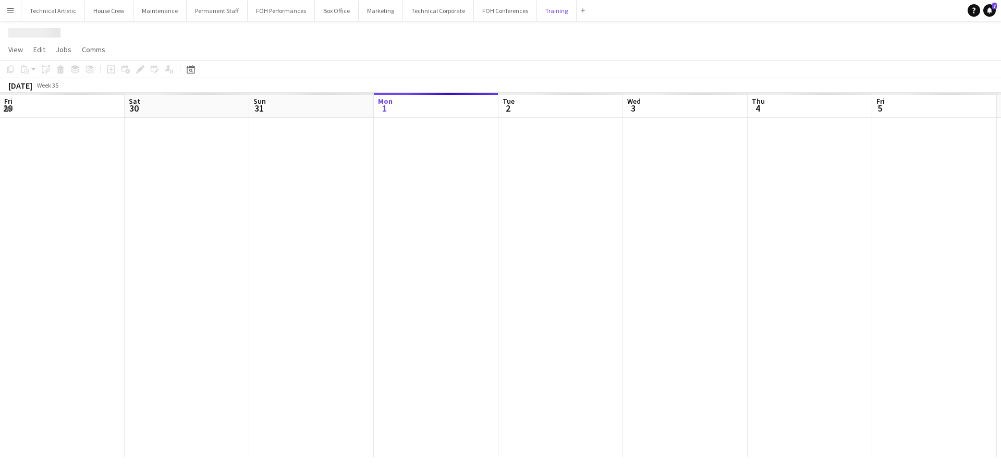
scroll to position [0, 249]
